Goal: Task Accomplishment & Management: Manage account settings

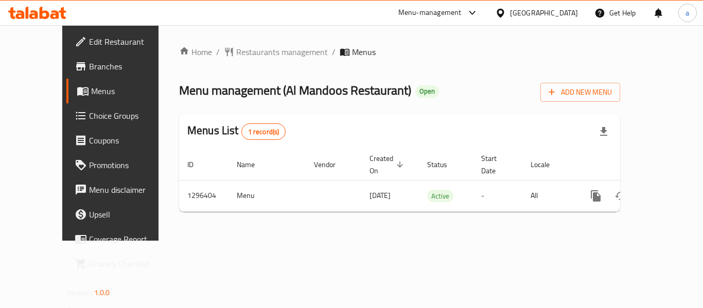
click at [506, 11] on icon at bounding box center [500, 13] width 11 height 11
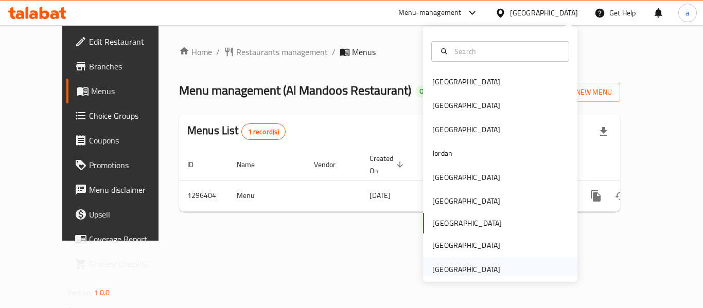
click at [468, 275] on div "[GEOGRAPHIC_DATA]" at bounding box center [466, 269] width 68 height 11
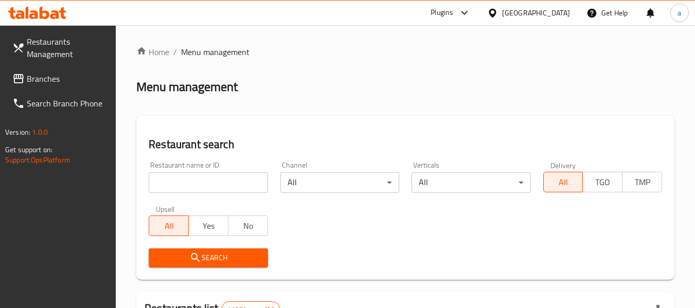
click at [29, 78] on span "Branches" at bounding box center [67, 79] width 81 height 12
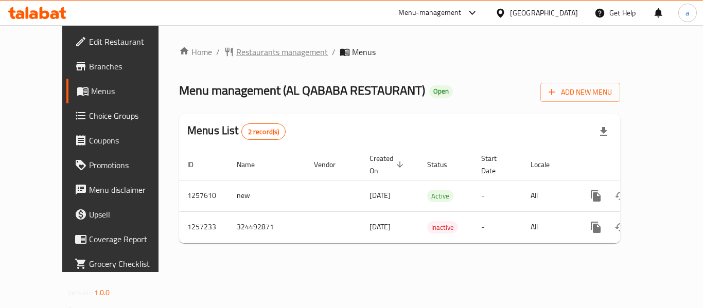
click at [236, 55] on span "Restaurants management" at bounding box center [282, 52] width 92 height 12
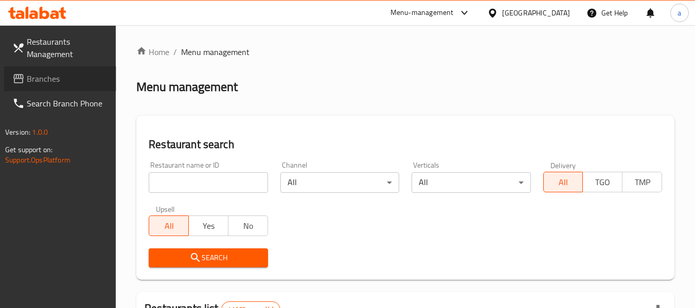
click at [32, 73] on span "Branches" at bounding box center [67, 79] width 81 height 12
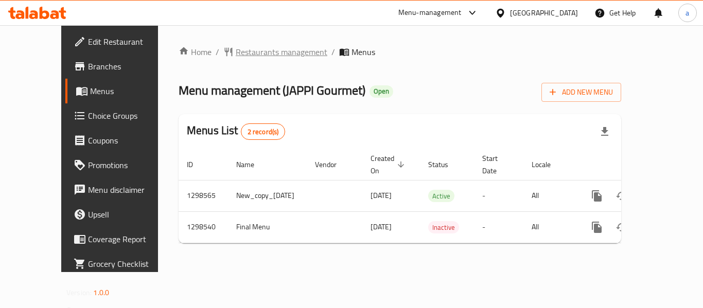
click at [236, 50] on span "Restaurants management" at bounding box center [282, 52] width 92 height 12
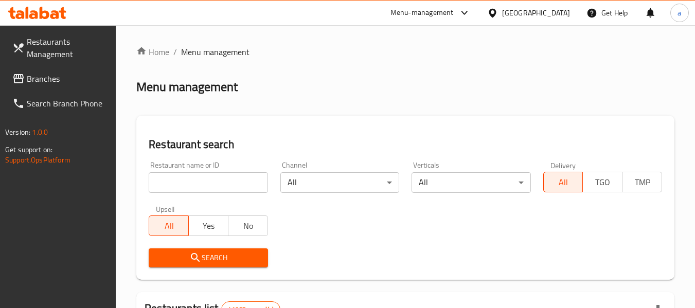
click at [49, 86] on link "Branches" at bounding box center [60, 78] width 112 height 25
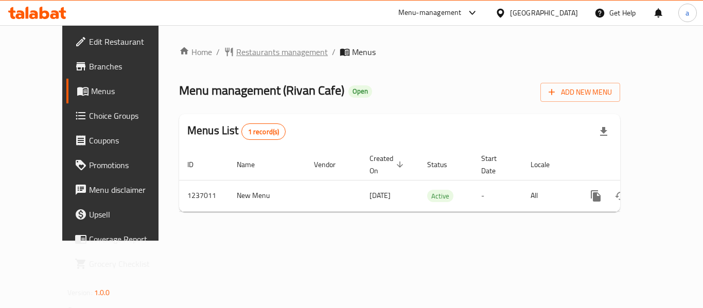
click at [236, 46] on span "Restaurants management" at bounding box center [282, 52] width 92 height 12
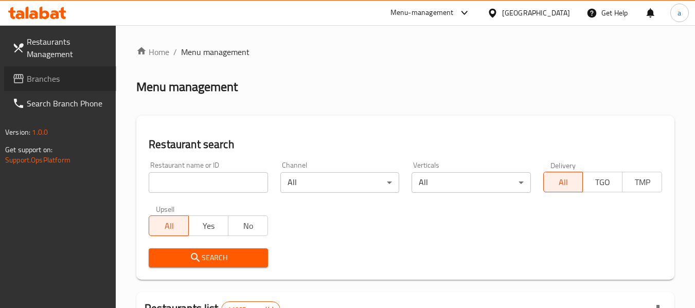
click at [43, 74] on span "Branches" at bounding box center [67, 79] width 81 height 12
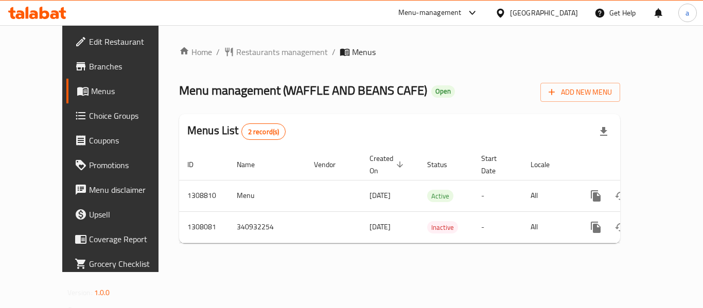
click at [538, 12] on div "[GEOGRAPHIC_DATA]" at bounding box center [544, 12] width 68 height 11
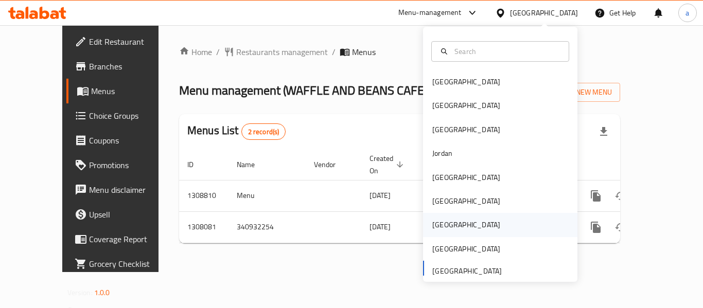
click at [438, 221] on div "Qatar" at bounding box center [466, 224] width 68 height 11
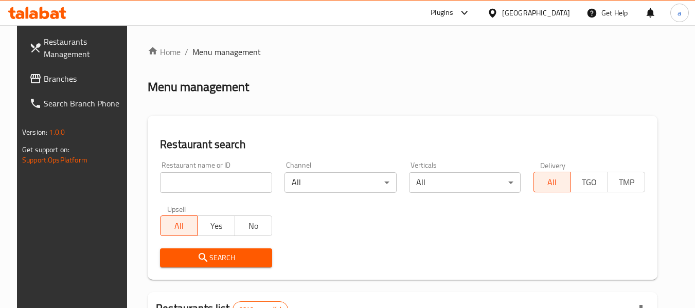
click at [55, 63] on link "Restaurants Management" at bounding box center [77, 47] width 112 height 37
click at [46, 79] on span "Branches" at bounding box center [84, 79] width 81 height 12
click at [45, 77] on span "Branches" at bounding box center [84, 79] width 81 height 12
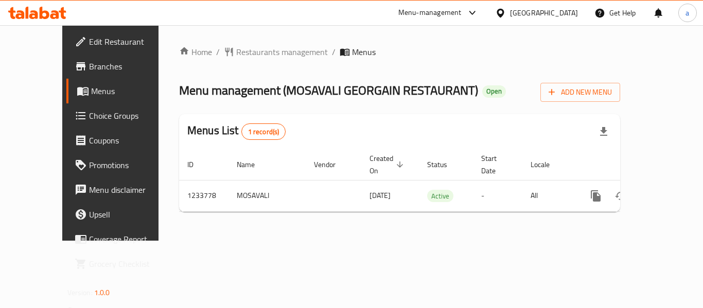
click at [504, 10] on icon at bounding box center [500, 12] width 7 height 9
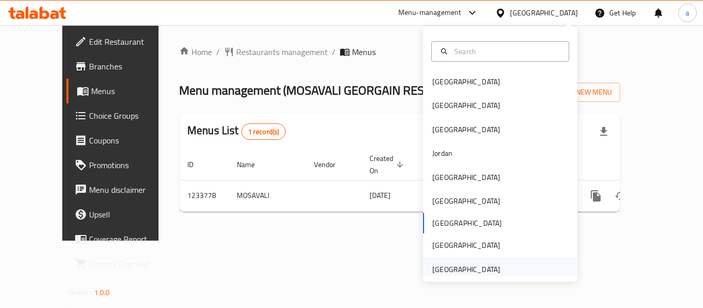
click at [454, 271] on div "[GEOGRAPHIC_DATA]" at bounding box center [466, 269] width 68 height 11
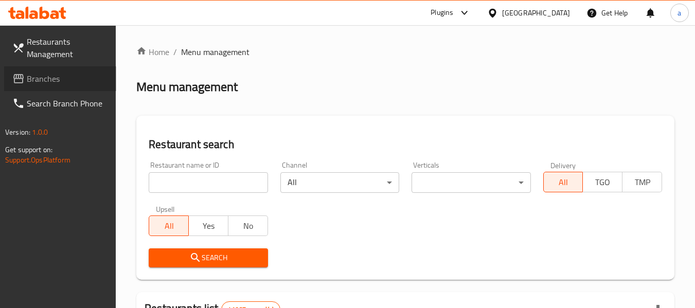
click at [65, 85] on link "Branches" at bounding box center [60, 78] width 112 height 25
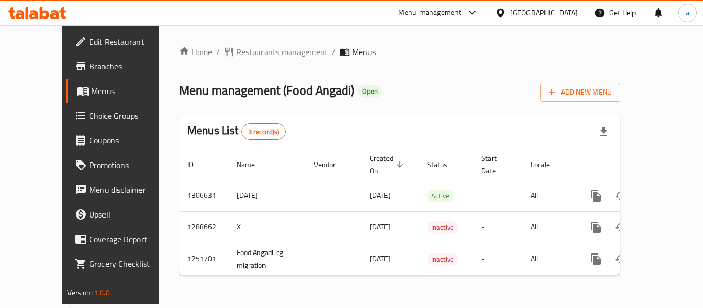
click at [236, 56] on span "Restaurants management" at bounding box center [282, 52] width 92 height 12
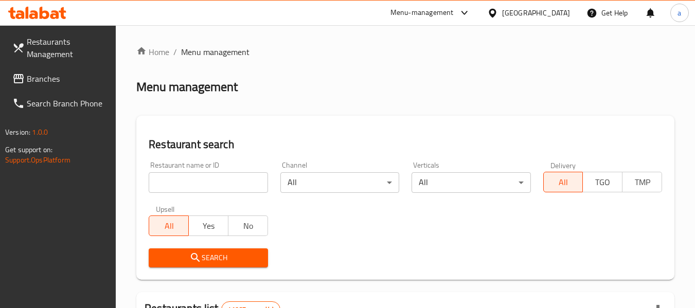
click at [73, 73] on span "Branches" at bounding box center [67, 79] width 81 height 12
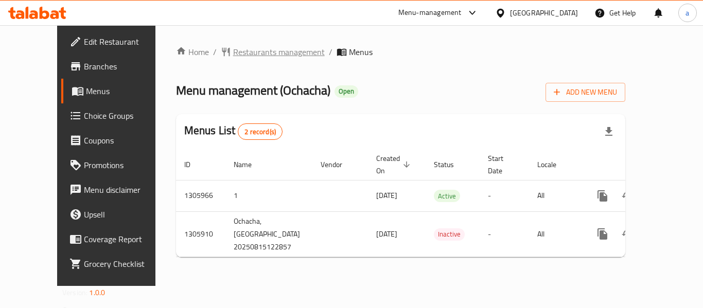
click at [233, 56] on span "Restaurants management" at bounding box center [279, 52] width 92 height 12
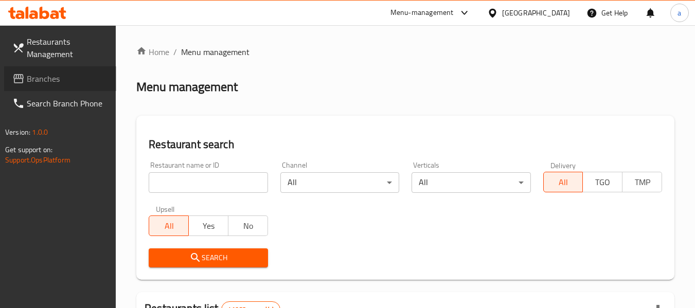
click at [45, 80] on span "Branches" at bounding box center [67, 79] width 81 height 12
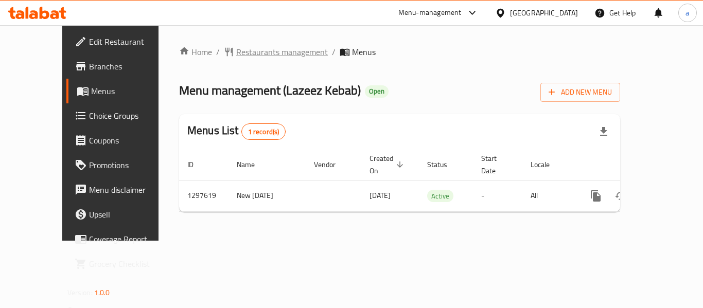
click at [236, 46] on span "Restaurants management" at bounding box center [282, 52] width 92 height 12
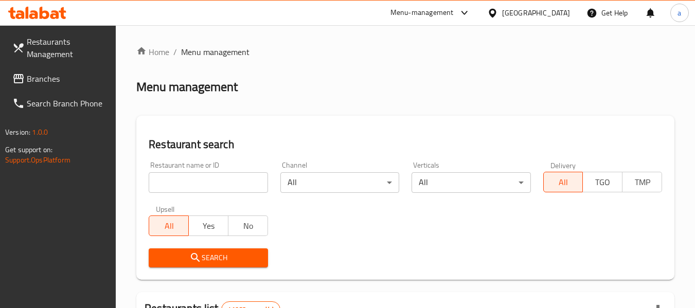
click at [56, 79] on span "Branches" at bounding box center [67, 79] width 81 height 12
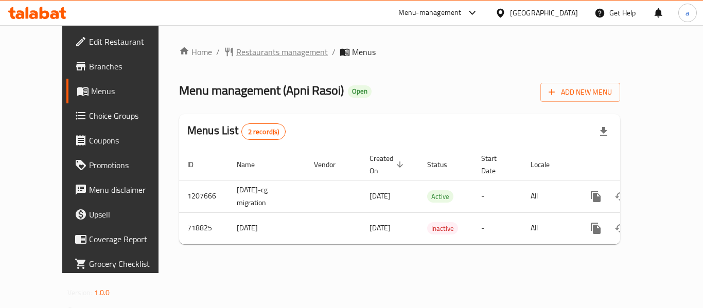
click at [236, 54] on span "Restaurants management" at bounding box center [282, 52] width 92 height 12
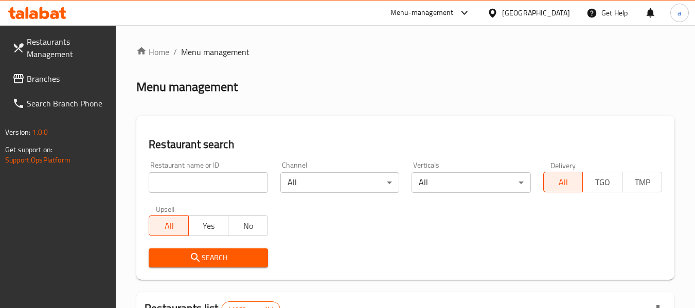
click at [52, 67] on link "Branches" at bounding box center [60, 78] width 112 height 25
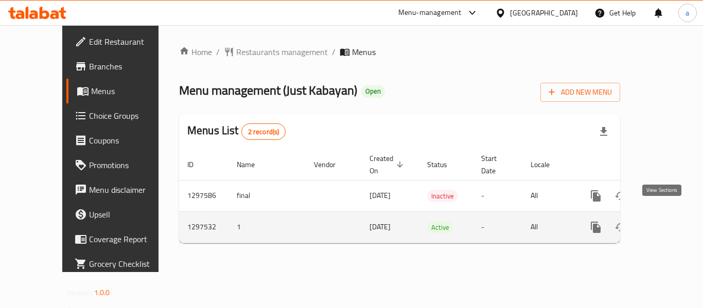
click at [665, 223] on icon "enhanced table" at bounding box center [669, 227] width 9 height 9
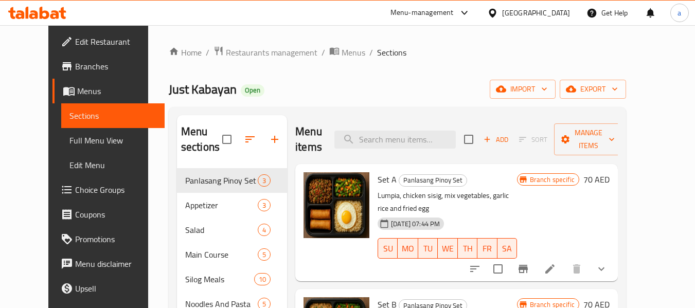
click at [75, 191] on span "Choice Groups" at bounding box center [115, 190] width 81 height 12
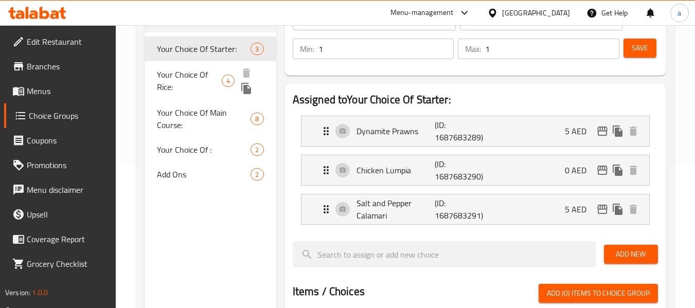
scroll to position [206, 0]
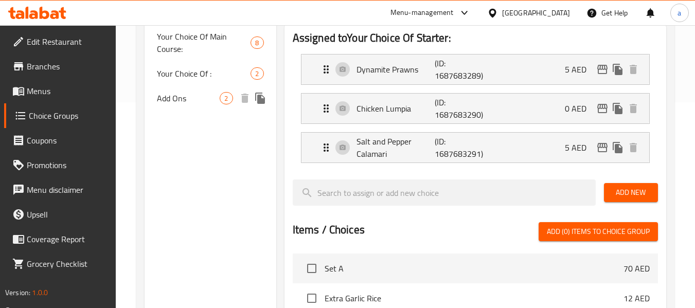
click at [179, 101] on span "Add Ons" at bounding box center [188, 98] width 63 height 12
type input "Add Ons"
type input "إضافات"
type input "0"
type input "2"
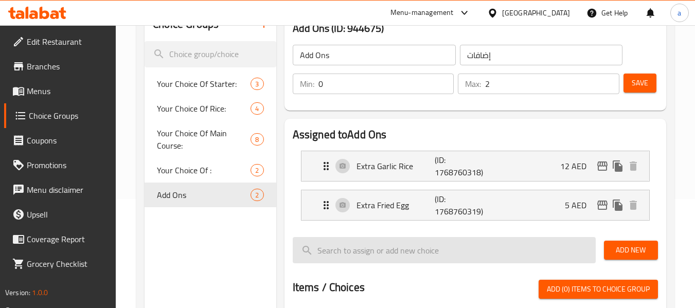
scroll to position [154, 0]
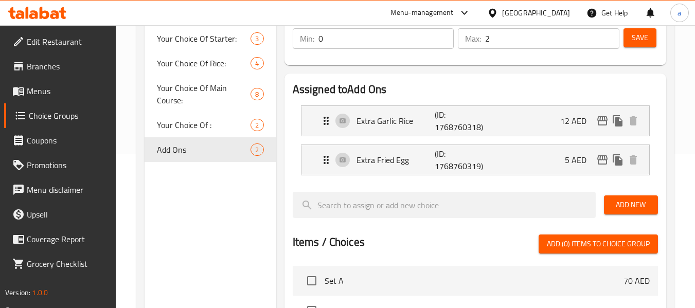
click at [524, 17] on div "[GEOGRAPHIC_DATA]" at bounding box center [536, 12] width 68 height 11
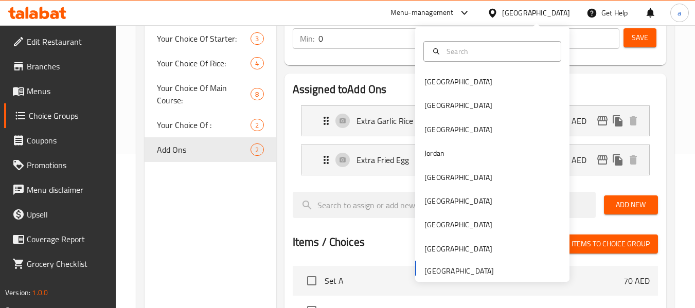
click at [326, 17] on div "Menu-management United Arab Emirates Get Help a" at bounding box center [347, 13] width 695 height 25
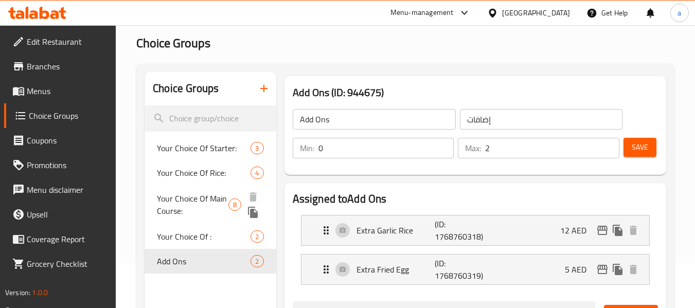
scroll to position [0, 0]
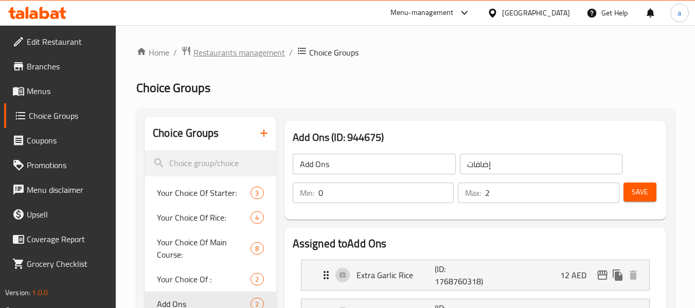
click at [230, 54] on span "Restaurants management" at bounding box center [239, 52] width 92 height 12
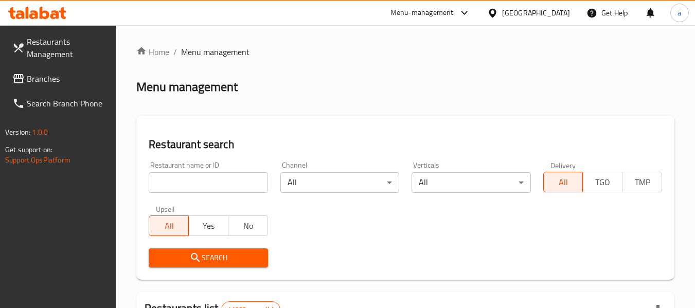
click at [52, 81] on span "Branches" at bounding box center [67, 79] width 81 height 12
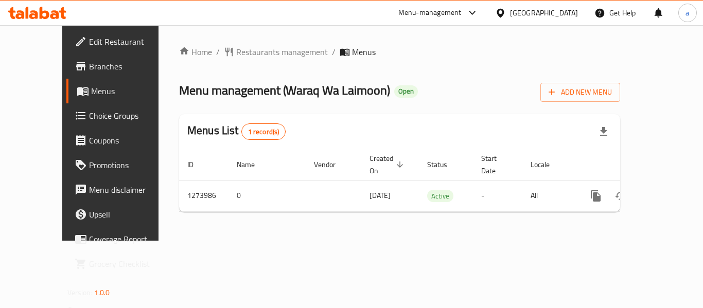
click at [530, 15] on div "[GEOGRAPHIC_DATA]" at bounding box center [544, 12] width 68 height 11
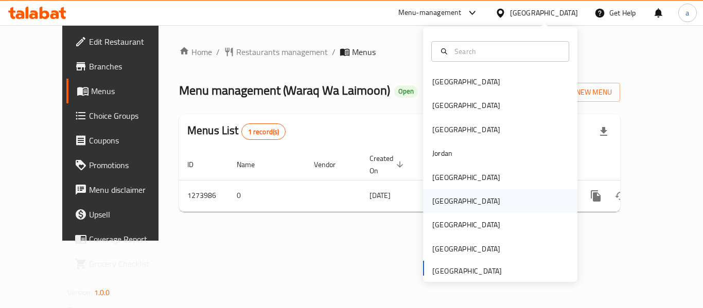
click at [443, 206] on div "[GEOGRAPHIC_DATA]" at bounding box center [466, 201] width 68 height 11
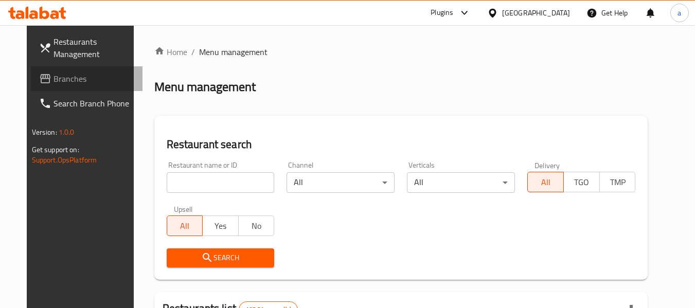
click at [65, 77] on span "Branches" at bounding box center [94, 79] width 81 height 12
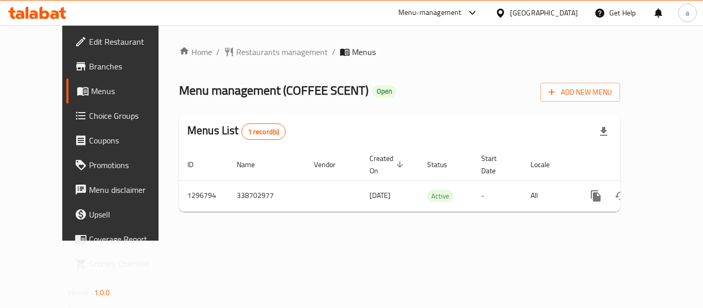
click at [565, 13] on div "[GEOGRAPHIC_DATA]" at bounding box center [544, 12] width 68 height 11
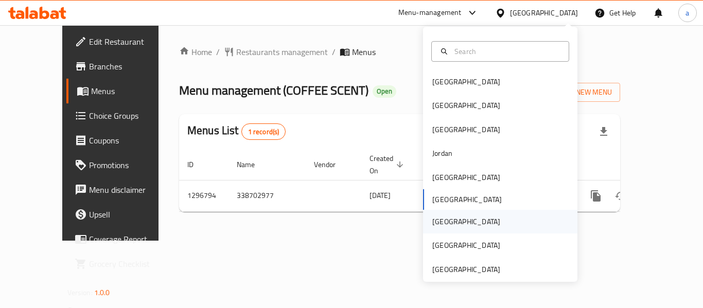
click at [440, 221] on div "[GEOGRAPHIC_DATA]" at bounding box center [466, 221] width 68 height 11
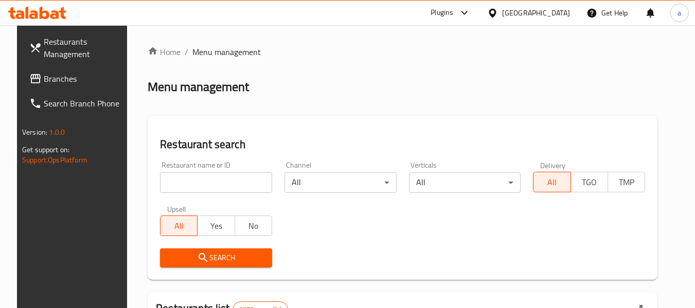
click at [69, 86] on link "Branches" at bounding box center [77, 78] width 112 height 25
